Goal: Information Seeking & Learning: Find specific fact

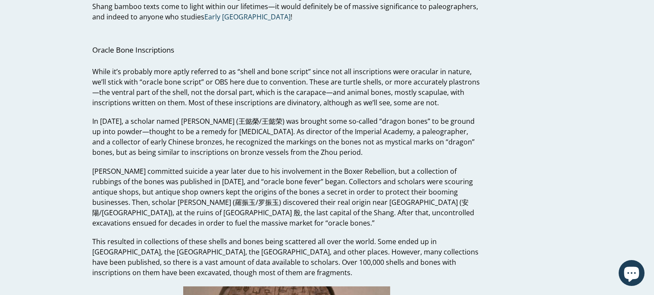
scroll to position [1003, 0]
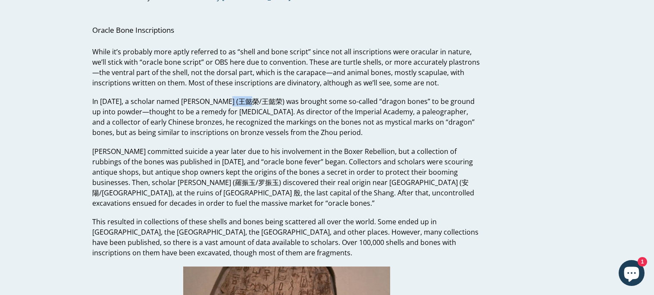
drag, startPoint x: 222, startPoint y: 99, endPoint x: 258, endPoint y: 101, distance: 35.4
click at [258, 101] on span "In [DATE], a scholar named [PERSON_NAME] (王懿榮/王懿荣) was brought some so-called “…" at bounding box center [283, 117] width 382 height 40
drag, startPoint x: 264, startPoint y: 103, endPoint x: 221, endPoint y: 104, distance: 42.7
click at [221, 104] on span "In [DATE], a scholar named [PERSON_NAME] (王懿榮/王懿荣) was brought some so-called “…" at bounding box center [283, 117] width 382 height 40
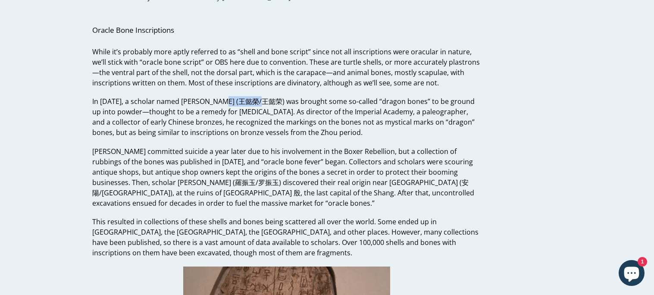
copy span "王懿榮/王懿荣)"
drag, startPoint x: 137, startPoint y: 179, endPoint x: 171, endPoint y: 182, distance: 34.2
click at [171, 182] on span "[PERSON_NAME] committed suicide a year later due to his involvement in the Boxe…" at bounding box center [283, 176] width 382 height 61
copy span "(羅振玉/罗振玉)"
drag, startPoint x: 179, startPoint y: 182, endPoint x: 132, endPoint y: 182, distance: 47.0
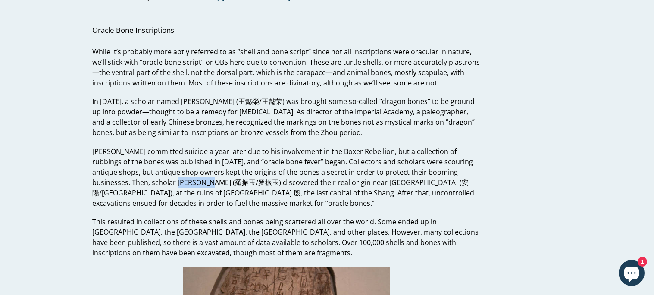
click at [132, 182] on span "[PERSON_NAME] committed suicide a year later due to his involvement in the Boxe…" at bounding box center [283, 176] width 382 height 61
copy span "安陽/安阳"
drag, startPoint x: 344, startPoint y: 182, endPoint x: 313, endPoint y: 182, distance: 31.0
click at [313, 182] on span "[PERSON_NAME] committed suicide a year later due to his involvement in the Boxe…" at bounding box center [283, 176] width 382 height 61
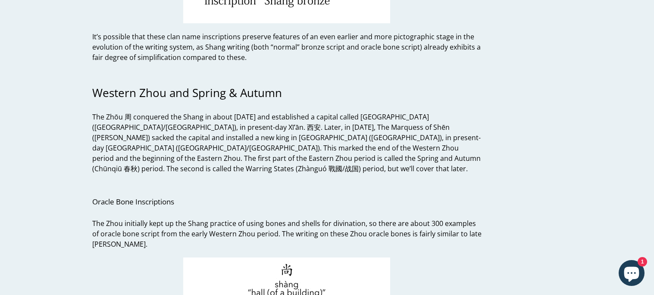
scroll to position [2896, 0]
copy span "洛陽/[GEOGRAPHIC_DATA]"
drag, startPoint x: 163, startPoint y: 134, endPoint x: 192, endPoint y: 138, distance: 29.1
click at [192, 138] on span "The Zhōu 周 conquered the Shang in about [DATE] and established a capital called…" at bounding box center [286, 141] width 388 height 61
